Goal: Task Accomplishment & Management: Use online tool/utility

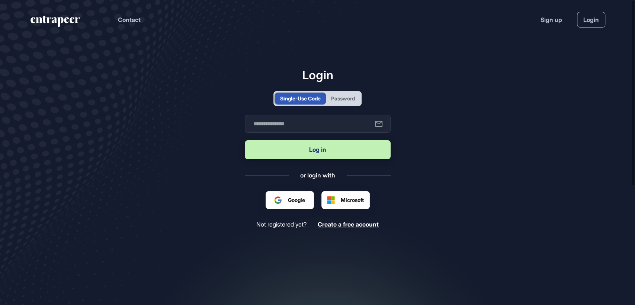
click at [348, 99] on div "Password" at bounding box center [343, 99] width 24 height 8
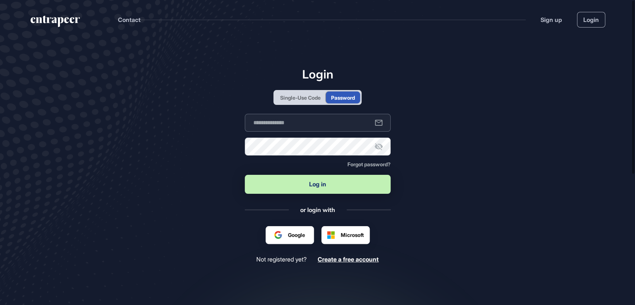
type input "**********"
click at [316, 191] on button "Log in" at bounding box center [318, 184] width 146 height 19
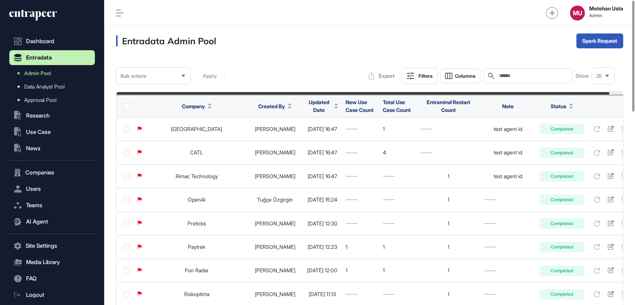
click at [527, 80] on div "Search" at bounding box center [527, 75] width 89 height 15
click at [530, 78] on input "text" at bounding box center [533, 76] width 69 height 6
paste input "**********"
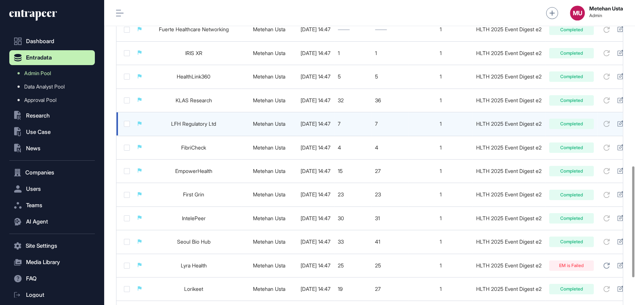
scroll to position [530, 0]
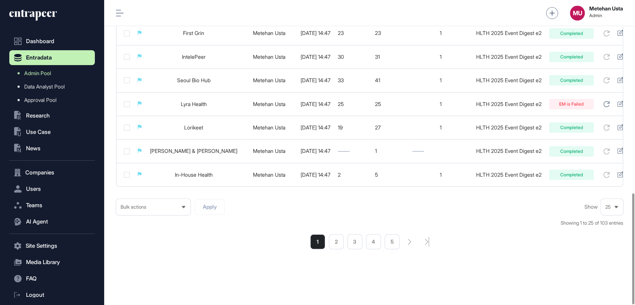
type input "**********"
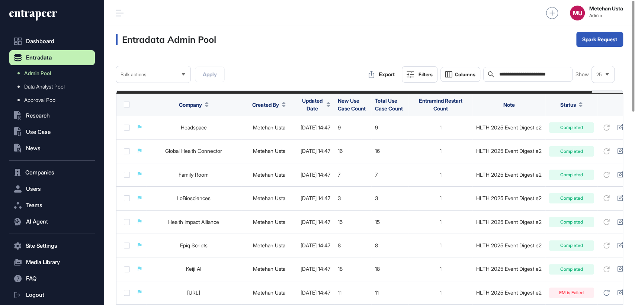
scroll to position [0, 0]
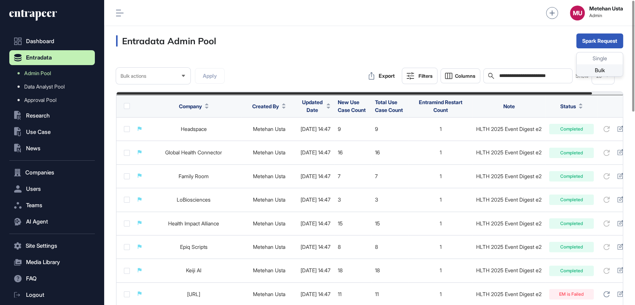
click at [586, 68] on div "Bulk" at bounding box center [600, 70] width 46 height 12
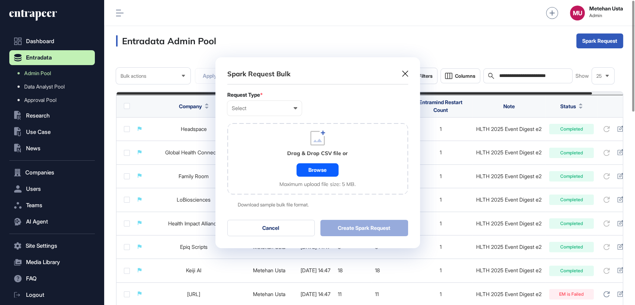
scroll to position [0, 3]
drag, startPoint x: 253, startPoint y: 106, endPoint x: 262, endPoint y: 128, distance: 23.2
click at [253, 106] on div "Select" at bounding box center [264, 108] width 65 height 6
click at [0, 0] on div "Company" at bounding box center [0, 0] width 0 height 0
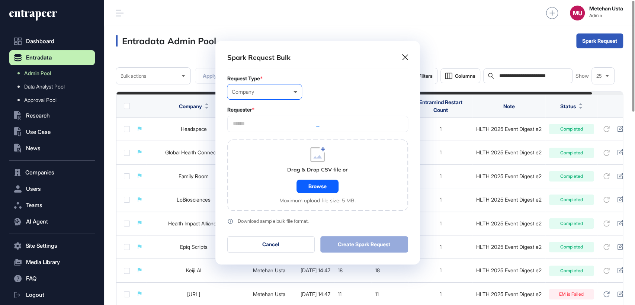
scroll to position [223, 205]
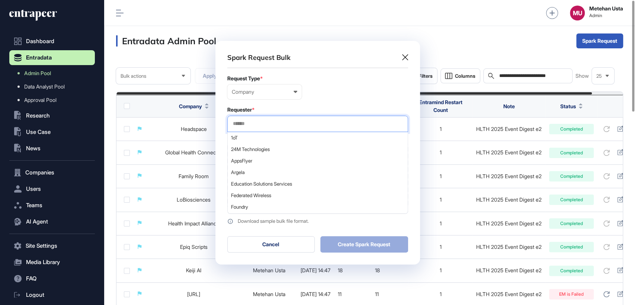
click at [267, 125] on input "text" at bounding box center [317, 124] width 171 height 6
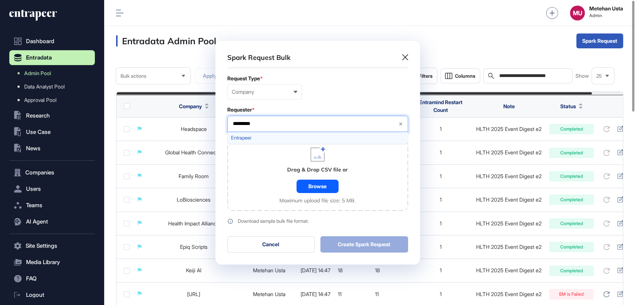
type input "*********"
click at [258, 138] on span "Entrapeer" at bounding box center [317, 138] width 173 height 6
click at [304, 100] on form "Request Type * Company User Company Customer Request ID Requester * Entrapeer *…" at bounding box center [317, 150] width 181 height 149
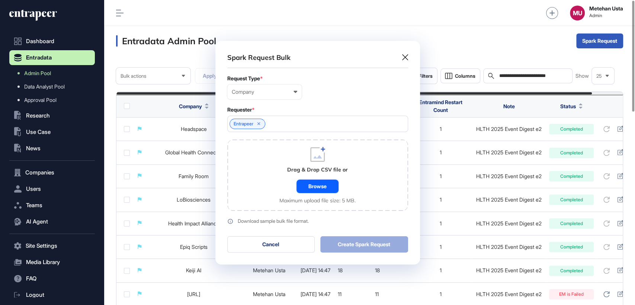
click at [318, 185] on div "Browse" at bounding box center [318, 186] width 42 height 13
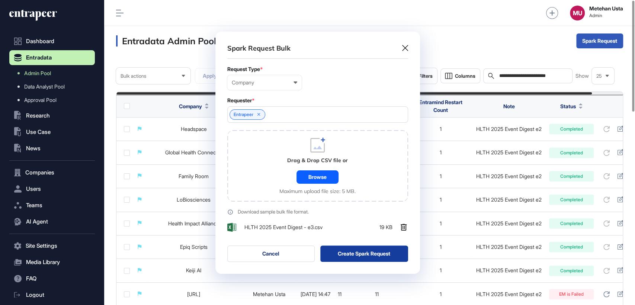
click at [394, 251] on button "Create Spark Request" at bounding box center [364, 254] width 88 height 16
